Goal: Task Accomplishment & Management: Use online tool/utility

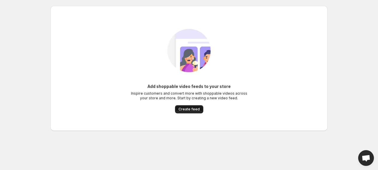
click at [193, 107] on button "Create feed" at bounding box center [189, 109] width 28 height 8
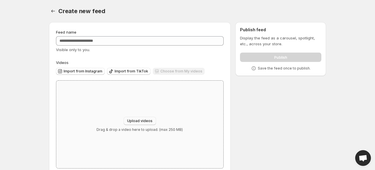
click at [132, 120] on span "Upload videos" at bounding box center [139, 120] width 25 height 5
type input "**********"
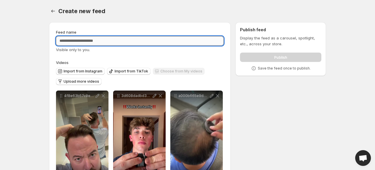
click at [117, 41] on input "Feed name" at bounding box center [140, 40] width 168 height 9
type input "****"
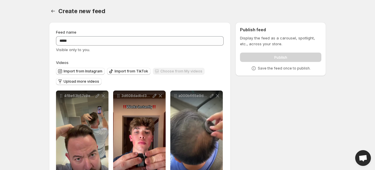
click at [272, 88] on div "**********" at bounding box center [185, 157] width 282 height 278
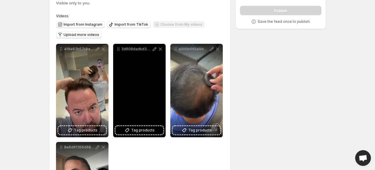
scroll to position [46, 0]
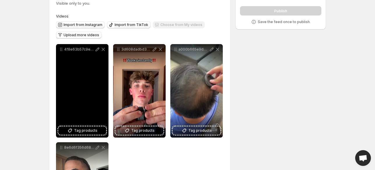
click at [97, 105] on div "4f8e63b57c9e4db2976f37f6a775c762HD-1080p-48Mbps-54753148" at bounding box center [82, 90] width 53 height 93
click at [89, 130] on span "Tag products" at bounding box center [85, 131] width 23 height 6
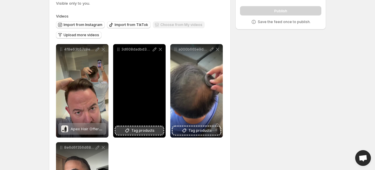
click at [130, 129] on icon at bounding box center [127, 131] width 6 height 6
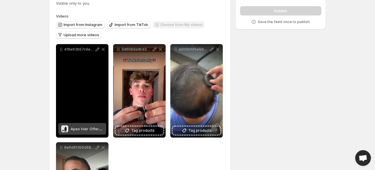
click at [78, 128] on span "Apex Hair Offer Instant Hair Densifying Powder" at bounding box center [114, 128] width 86 height 5
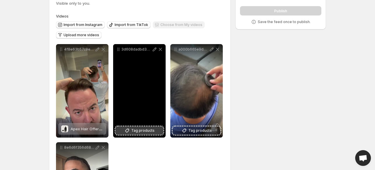
click at [149, 129] on span "Tag products" at bounding box center [142, 131] width 23 height 6
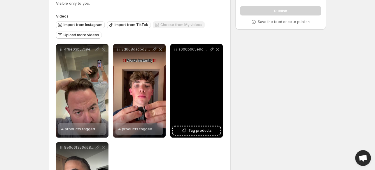
click at [203, 135] on div "a000b665e9d04e67895c81cf4466c71aHD-1080p-48Mbps-54753140" at bounding box center [196, 90] width 53 height 93
click at [200, 135] on div "a000b665e9d04e67895c81cf4466c71aHD-1080p-48Mbps-54753140" at bounding box center [196, 90] width 53 height 93
click at [194, 130] on span "Tag products" at bounding box center [200, 131] width 23 height 6
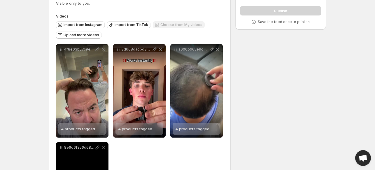
scroll to position [126, 0]
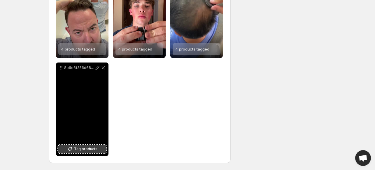
click at [85, 151] on span "Tag products" at bounding box center [85, 149] width 23 height 6
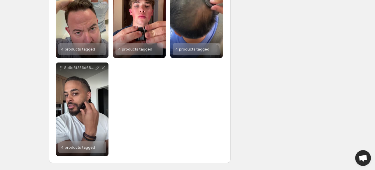
scroll to position [0, 0]
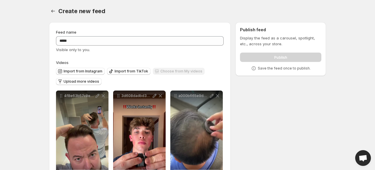
click at [287, 67] on p "Save the feed once to publish." at bounding box center [284, 68] width 53 height 5
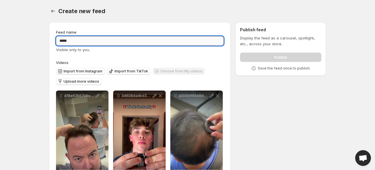
click at [176, 41] on input "****" at bounding box center [140, 40] width 168 height 9
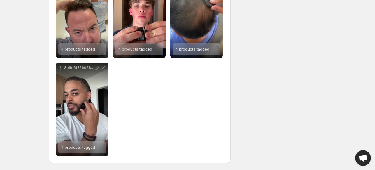
click at [146, 118] on div "**********" at bounding box center [140, 59] width 168 height 191
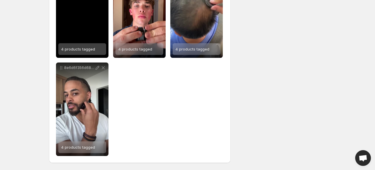
click at [93, 18] on div "4f8e63b57c9e4db2976f37f6a775c762HD-1080p-48Mbps-54753148" at bounding box center [82, 10] width 53 height 93
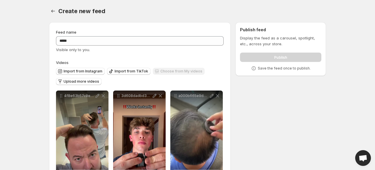
click at [259, 38] on p "Display the feed as a carousel, spotlight, etc., across your store." at bounding box center [280, 41] width 81 height 12
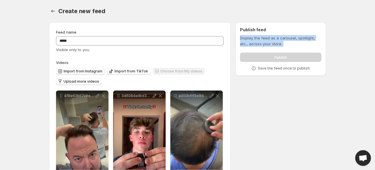
click at [259, 38] on p "Display the feed as a carousel, spotlight, etc., across your store." at bounding box center [280, 41] width 81 height 12
click at [270, 35] on p "Display the feed as a carousel, spotlight, etc., across your store." at bounding box center [280, 41] width 81 height 12
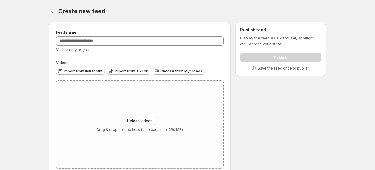
scroll to position [13, 0]
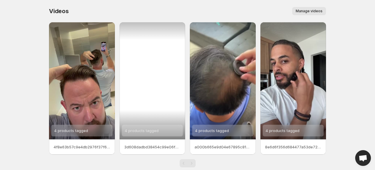
scroll to position [11, 0]
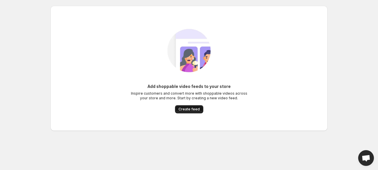
click at [184, 108] on span "Create feed" at bounding box center [189, 109] width 21 height 5
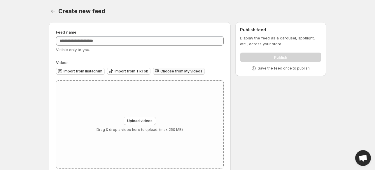
click at [195, 72] on span "Choose from My videos" at bounding box center [181, 71] width 42 height 5
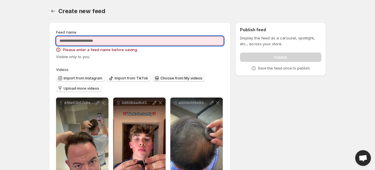
click at [154, 41] on input "Feed name" at bounding box center [140, 40] width 168 height 9
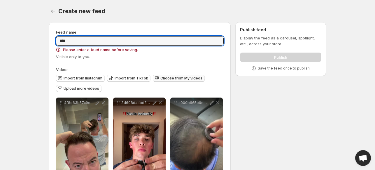
type input "****"
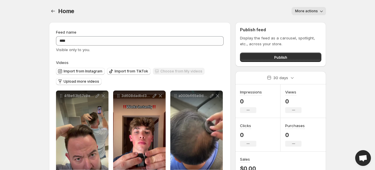
click at [311, 10] on span "More actions" at bounding box center [306, 11] width 23 height 5
click at [282, 54] on button "Publish" at bounding box center [280, 57] width 81 height 9
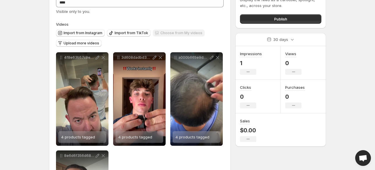
scroll to position [38, 0]
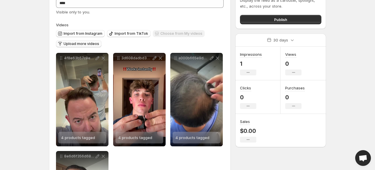
click at [89, 46] on span "Upload more videos" at bounding box center [82, 43] width 36 height 5
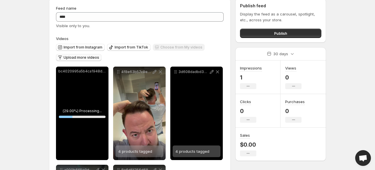
scroll to position [24, 0]
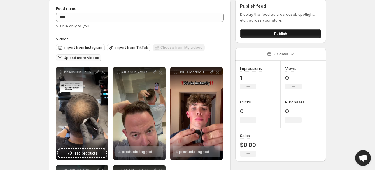
click at [280, 32] on span "Publish" at bounding box center [280, 34] width 13 height 6
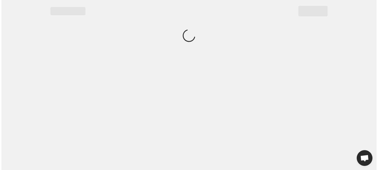
scroll to position [0, 0]
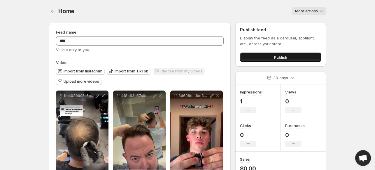
click at [293, 61] on button "Publish" at bounding box center [280, 57] width 81 height 9
